Goal: Communication & Community: Answer question/provide support

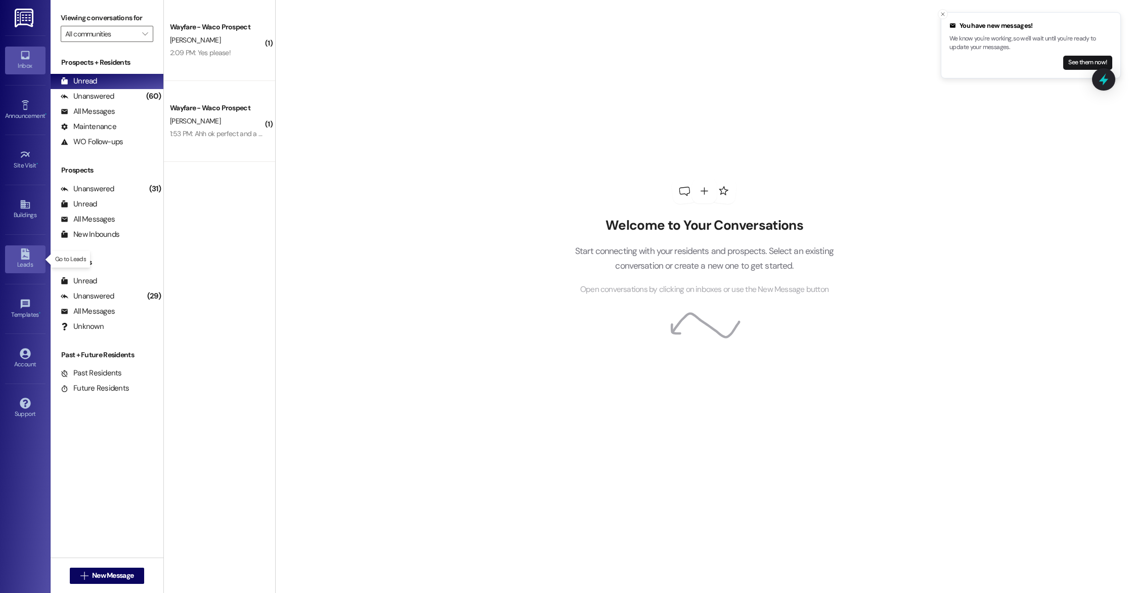
click at [21, 264] on div "Leads" at bounding box center [25, 265] width 51 height 10
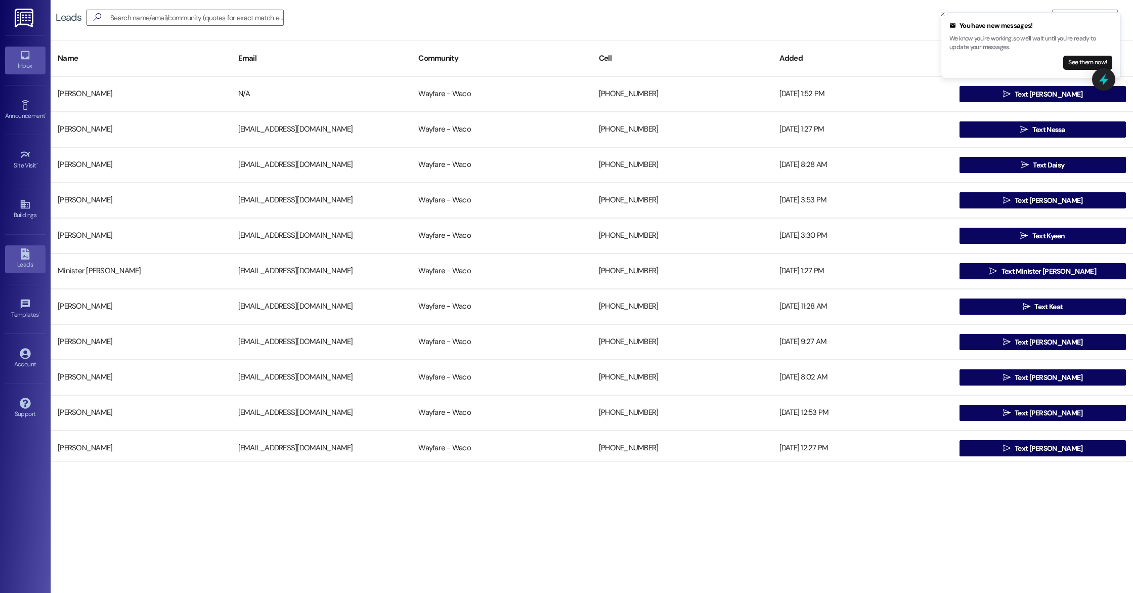
click at [23, 68] on div "Inbox" at bounding box center [25, 66] width 51 height 10
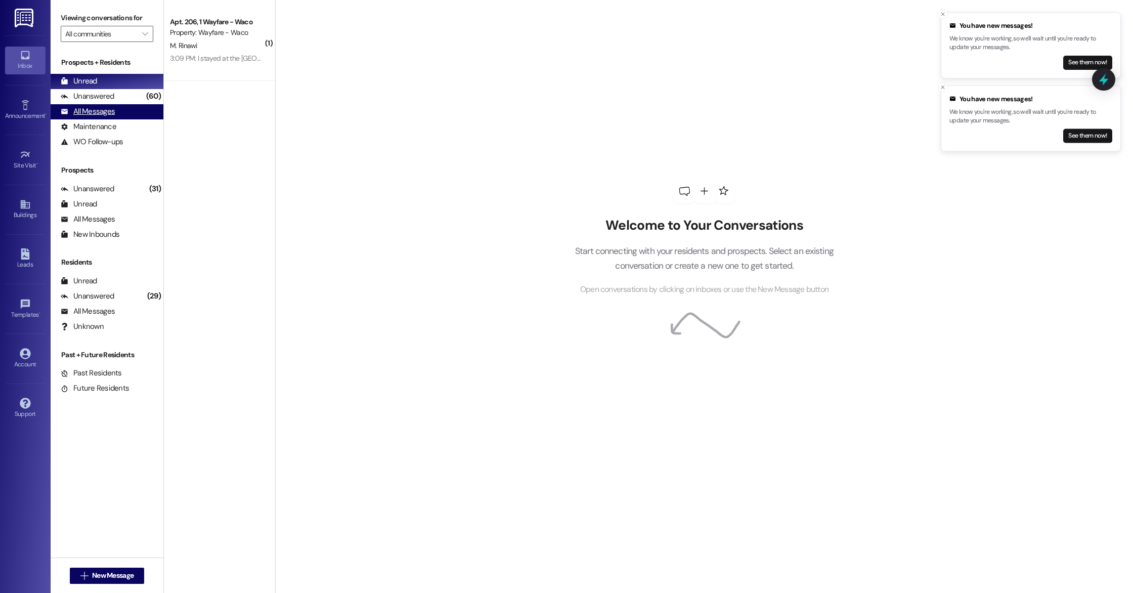
click at [105, 115] on div "All Messages" at bounding box center [88, 111] width 54 height 11
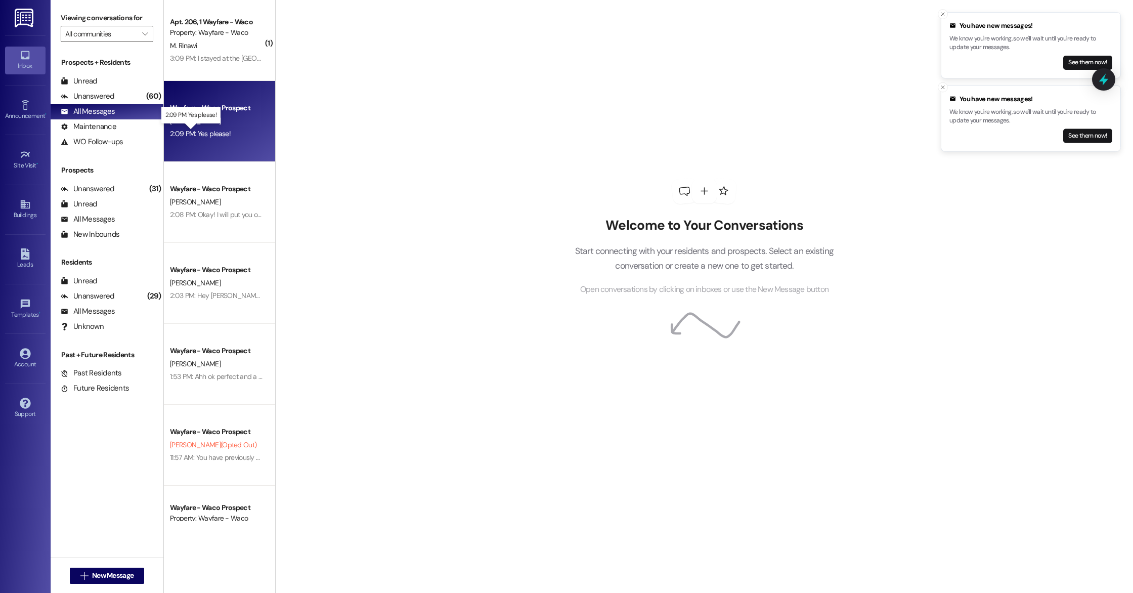
click at [214, 134] on div "2:09 PM: Yes please! 2:09 PM: Yes please!" at bounding box center [200, 133] width 61 height 9
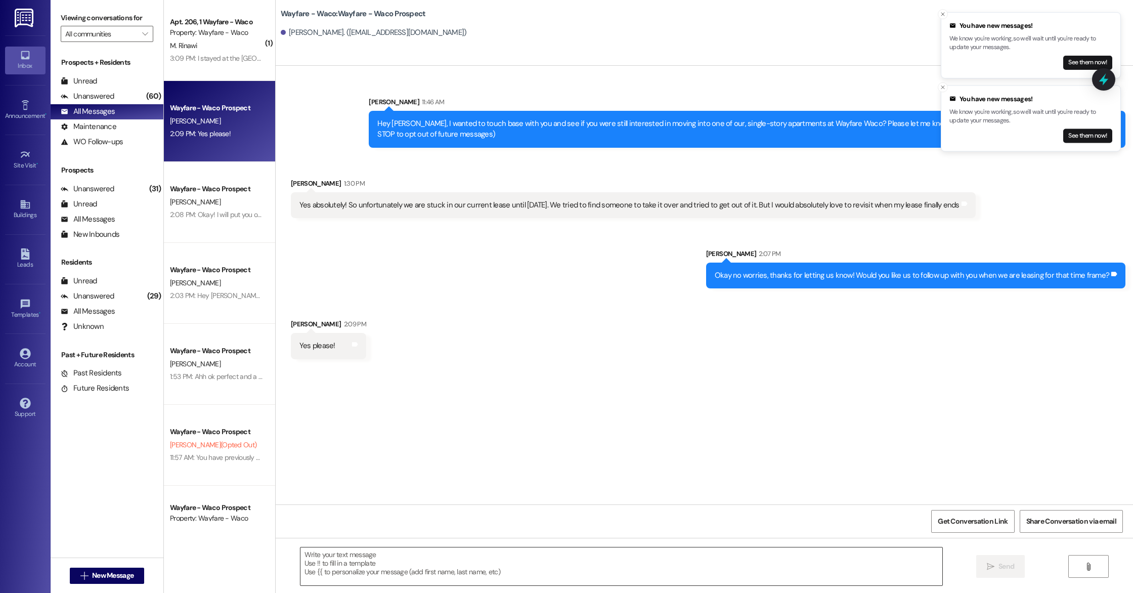
click at [536, 563] on textarea at bounding box center [622, 567] width 642 height 38
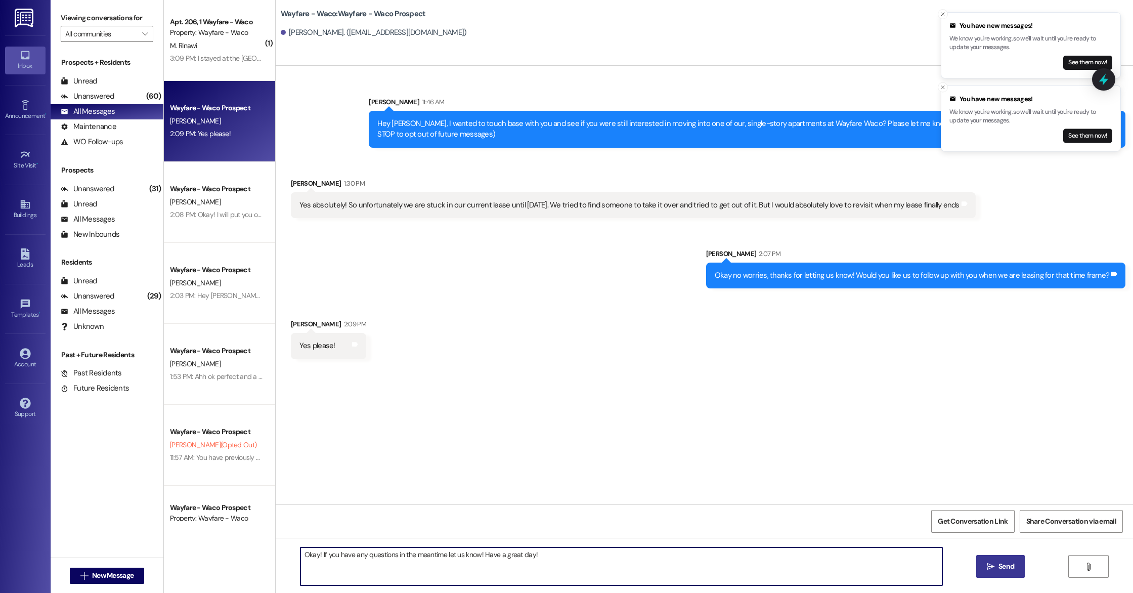
type textarea "Okay! If you have any questions in the meantime let us know! Have a great day!"
click at [999, 571] on span "Send" at bounding box center [1007, 566] width 16 height 11
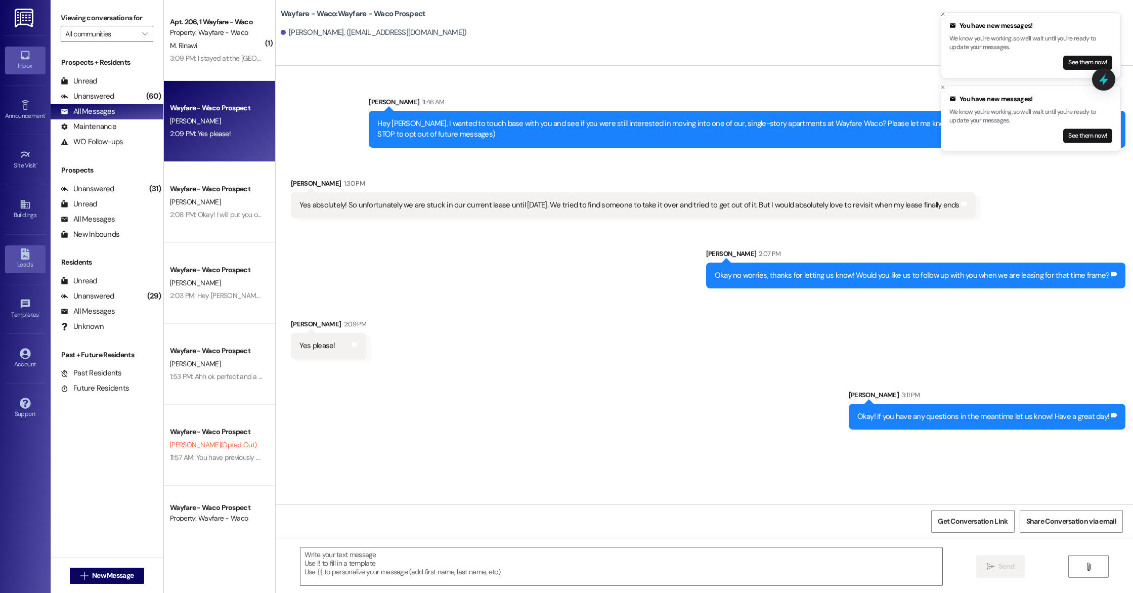
click at [24, 263] on div "Leads" at bounding box center [25, 265] width 51 height 10
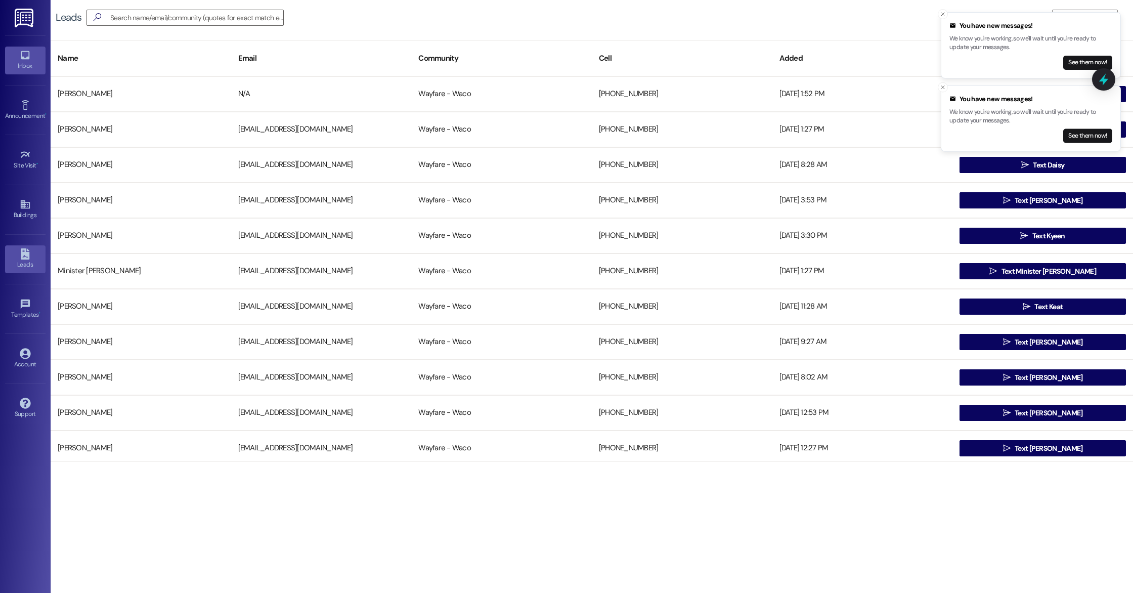
click at [22, 64] on div "Inbox" at bounding box center [25, 66] width 51 height 10
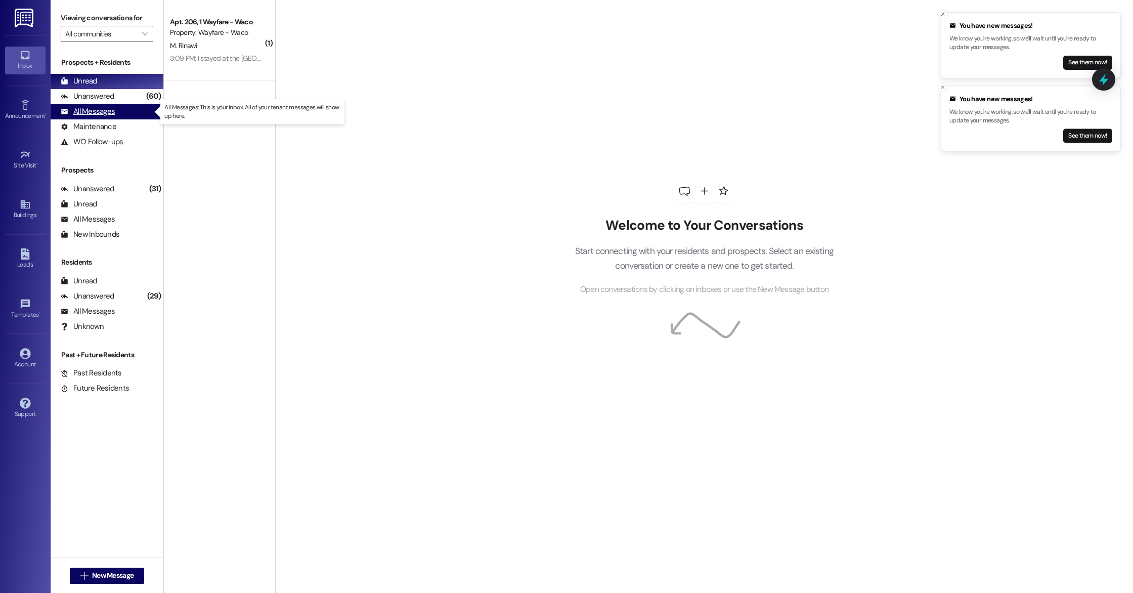
click at [99, 116] on div "All Messages" at bounding box center [88, 111] width 54 height 11
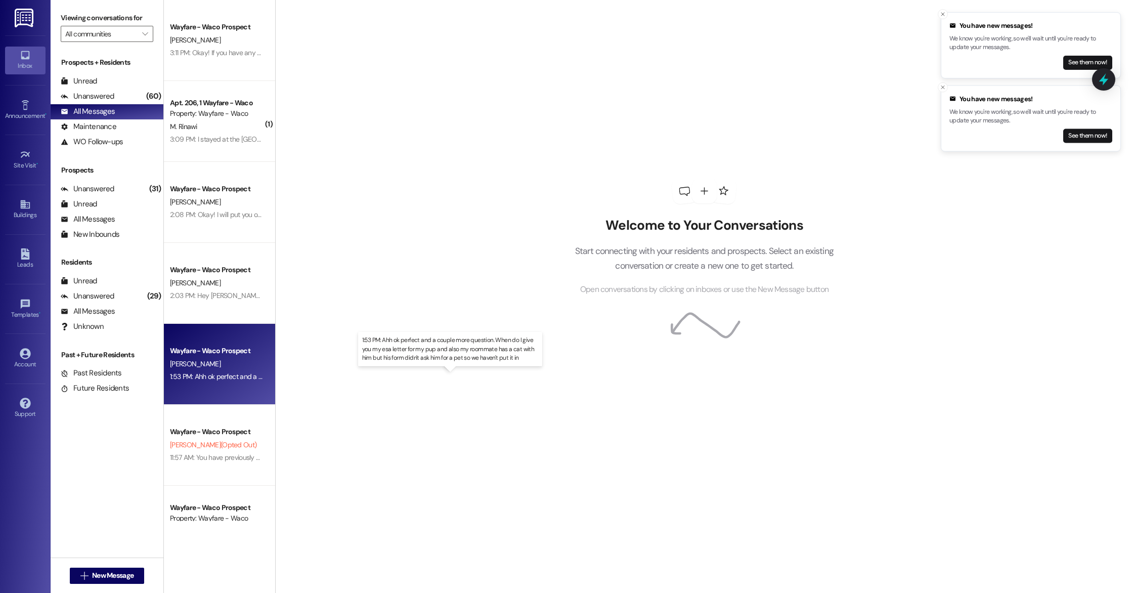
click at [213, 372] on div "1:53 PM: Ahh ok perfect and a couple more question. When do I give you my esa l…" at bounding box center [460, 376] width 580 height 9
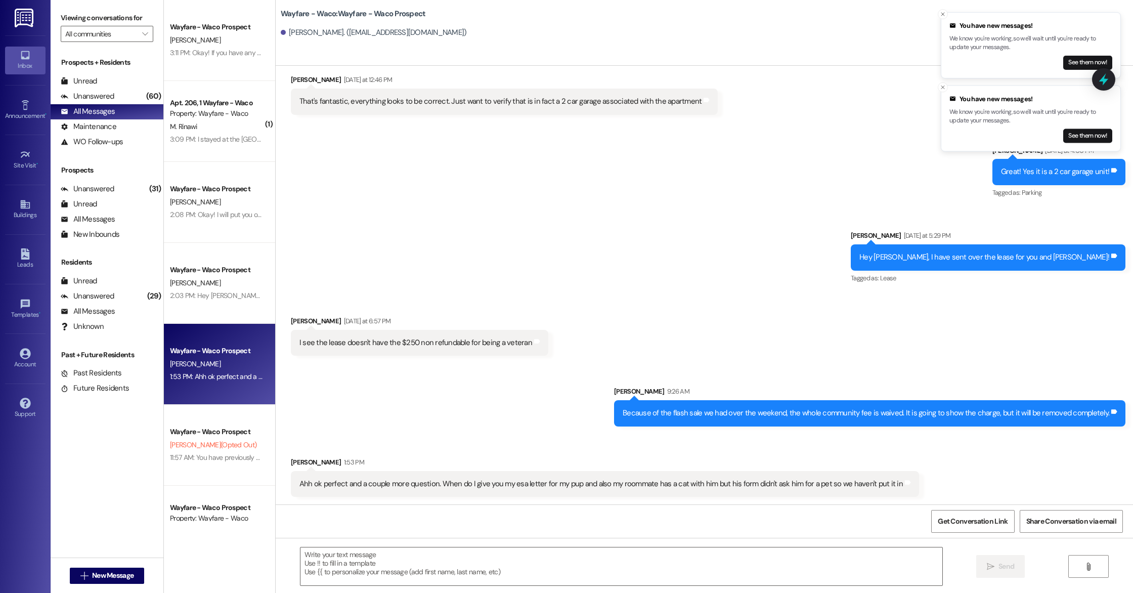
scroll to position [119, 0]
click at [416, 558] on textarea at bounding box center [622, 567] width 642 height 38
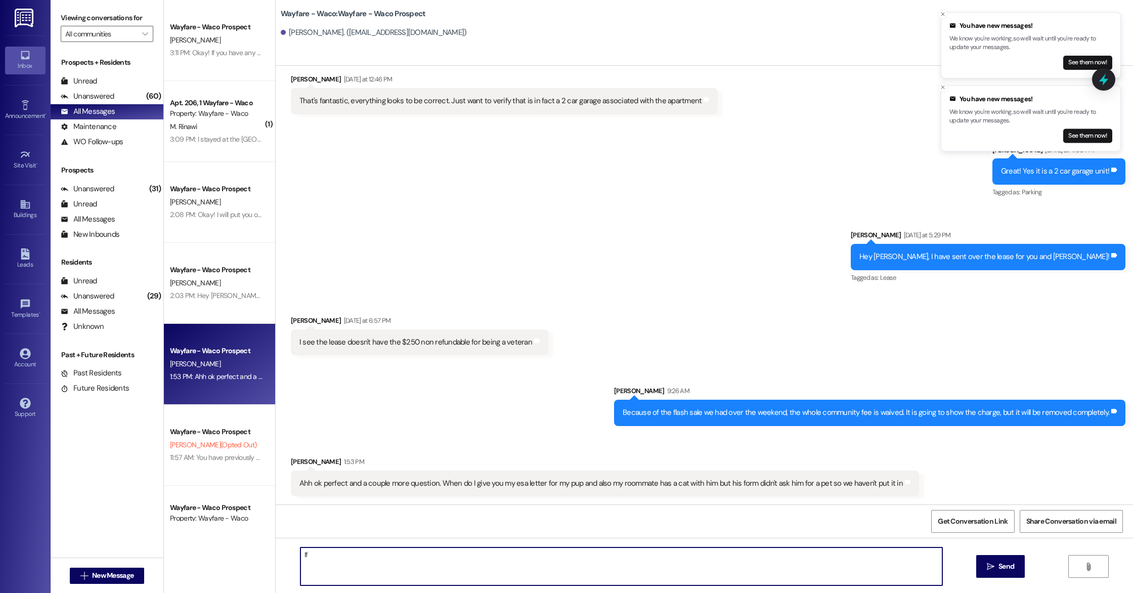
type textarea "I"
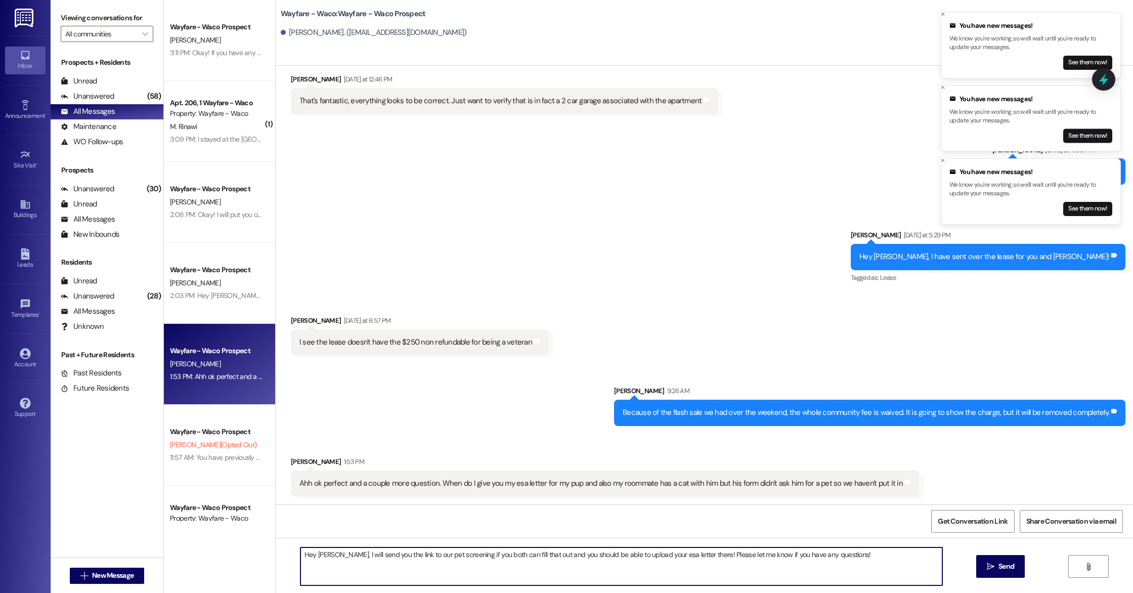
type textarea "Hey [PERSON_NAME], I will send you the link to our pet screening if you both ca…"
